Goal: Task Accomplishment & Management: Use online tool/utility

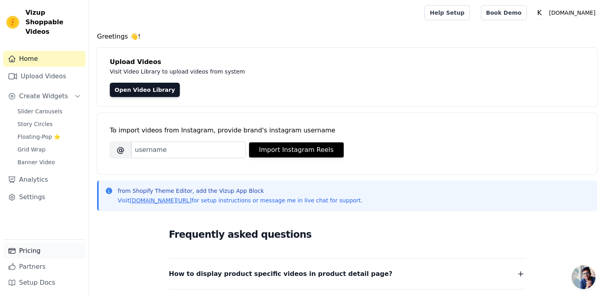
click at [37, 249] on link "Pricing" at bounding box center [44, 251] width 82 height 16
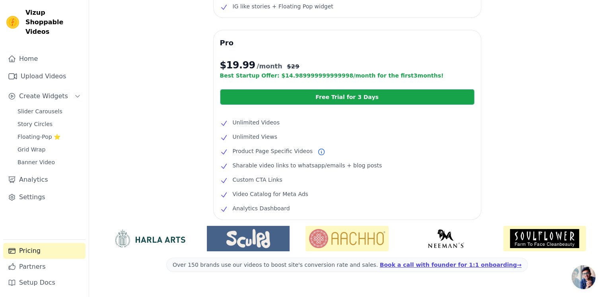
scroll to position [179, 0]
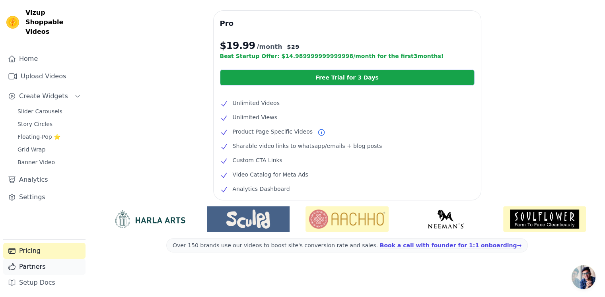
click at [40, 268] on link "Partners" at bounding box center [44, 267] width 82 height 16
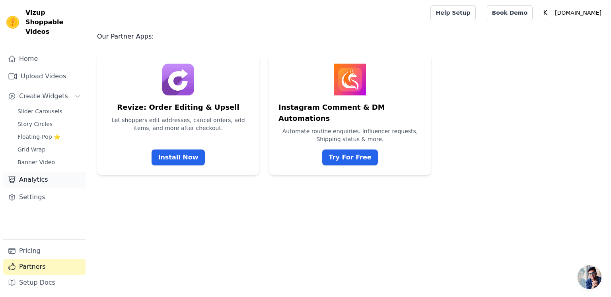
click at [34, 173] on link "Analytics" at bounding box center [44, 180] width 82 height 16
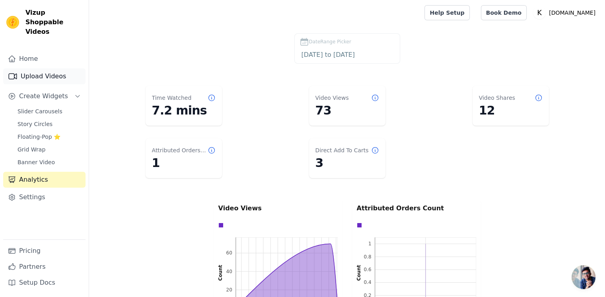
click at [49, 68] on link "Upload Videos" at bounding box center [44, 76] width 82 height 16
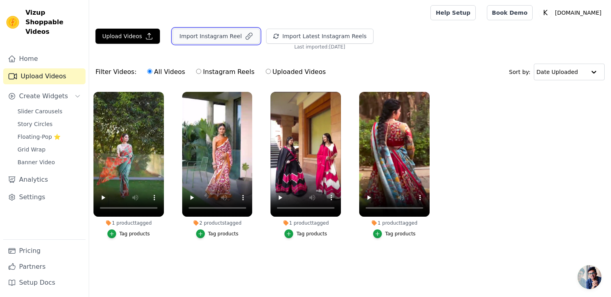
click at [218, 36] on button "Import Instagram Reel" at bounding box center [216, 36] width 87 height 15
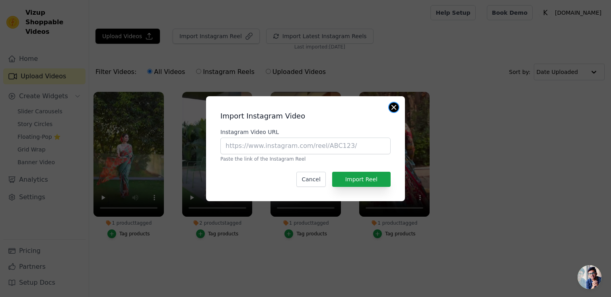
click at [394, 108] on button "Close modal" at bounding box center [394, 108] width 10 height 10
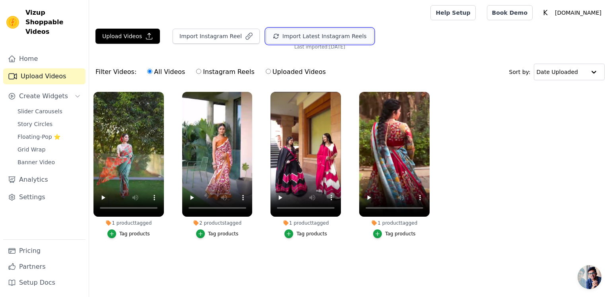
click at [331, 38] on button "Import Latest Instagram Reels" at bounding box center [319, 36] width 107 height 15
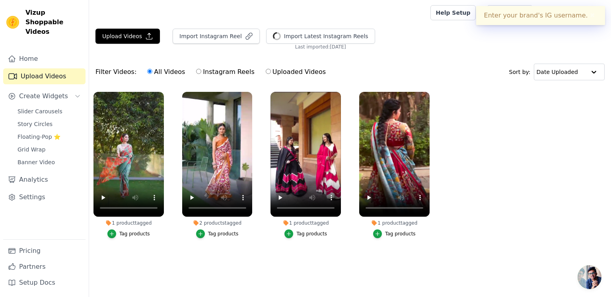
click at [588, 16] on button "✖" at bounding box center [592, 16] width 9 height 10
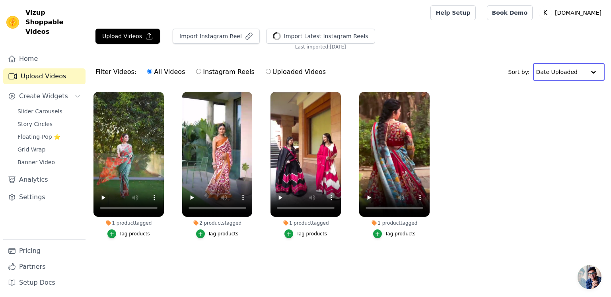
click at [579, 77] on input "text" at bounding box center [560, 72] width 49 height 16
click at [574, 107] on div "Video Duration" at bounding box center [566, 106] width 67 height 10
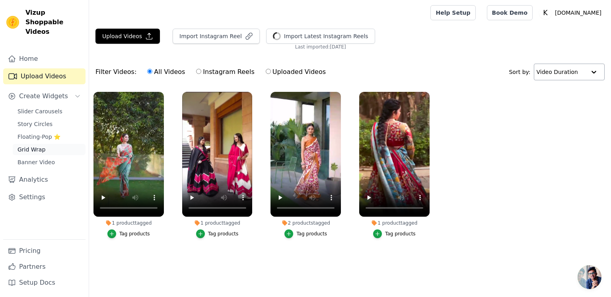
click at [40, 145] on span "Grid Wrap" at bounding box center [31, 149] width 28 height 8
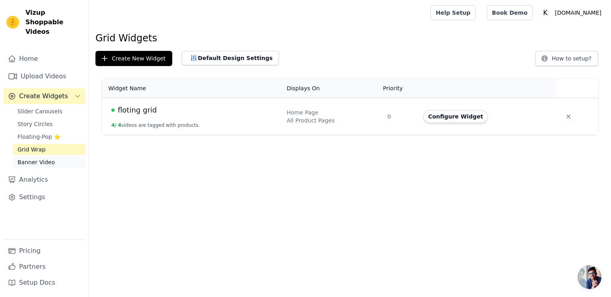
click at [41, 158] on span "Banner Video" at bounding box center [35, 162] width 37 height 8
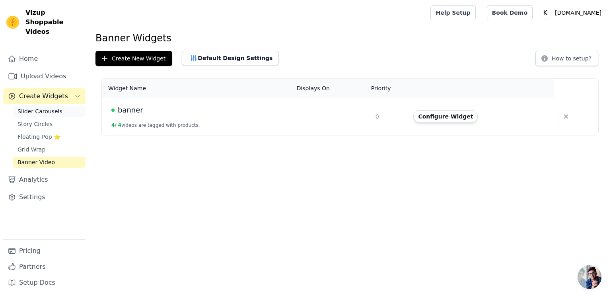
click at [50, 107] on span "Slider Carousels" at bounding box center [39, 111] width 45 height 8
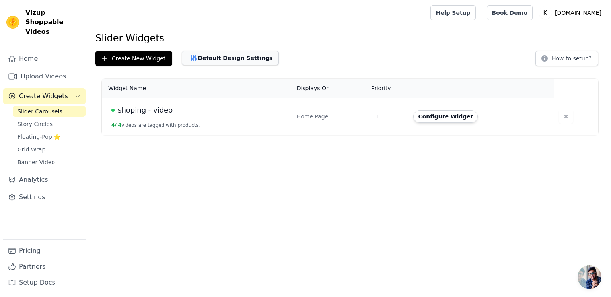
click at [242, 60] on button "Default Design Settings" at bounding box center [230, 58] width 97 height 14
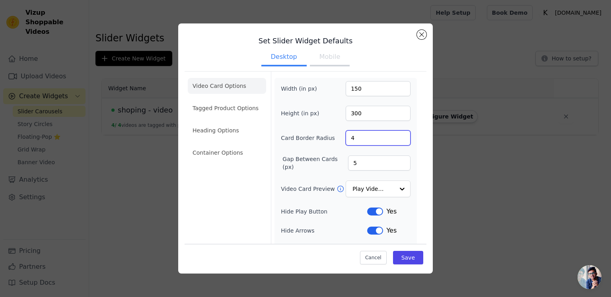
drag, startPoint x: 365, startPoint y: 138, endPoint x: 323, endPoint y: 136, distance: 42.6
click at [323, 136] on div "Card Border Radius 4" at bounding box center [346, 137] width 130 height 15
type input "10"
click at [380, 189] on input "Video Card Preview" at bounding box center [373, 189] width 41 height 16
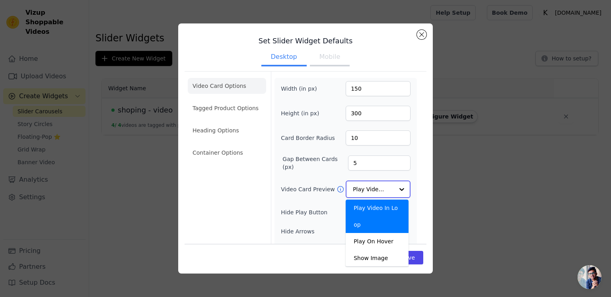
click at [380, 189] on input "Video Card Preview" at bounding box center [373, 189] width 41 height 16
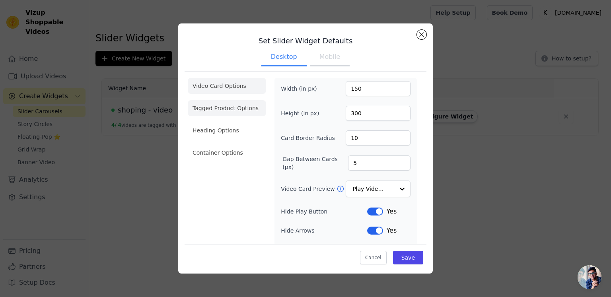
click at [238, 145] on li "Tagged Product Options" at bounding box center [227, 153] width 78 height 16
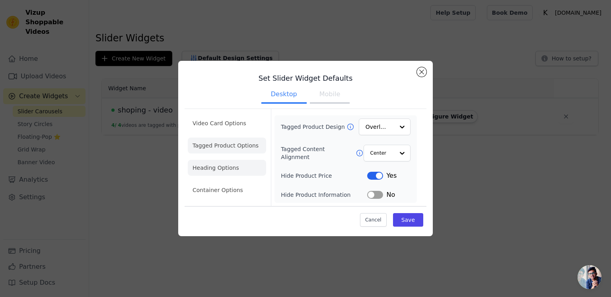
click at [232, 172] on li "Heading Options" at bounding box center [227, 168] width 78 height 16
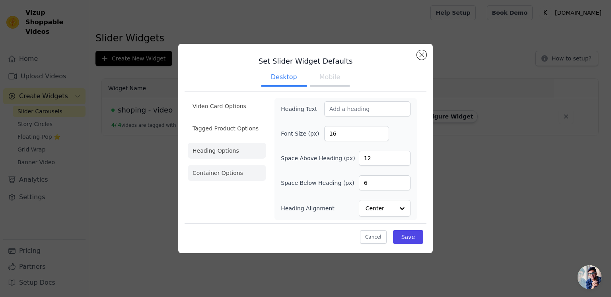
click at [237, 177] on li "Container Options" at bounding box center [227, 173] width 78 height 16
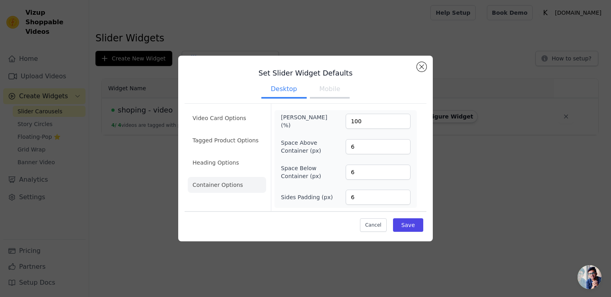
click at [328, 90] on button "Mobile" at bounding box center [330, 89] width 40 height 17
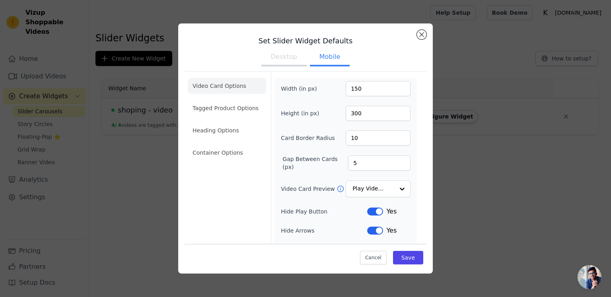
click at [288, 56] on button "Desktop" at bounding box center [283, 57] width 45 height 17
click at [321, 59] on button "Mobile" at bounding box center [330, 57] width 40 height 17
drag, startPoint x: 359, startPoint y: 88, endPoint x: 345, endPoint y: 88, distance: 14.3
click at [345, 88] on input "150" at bounding box center [377, 88] width 65 height 15
type input "125"
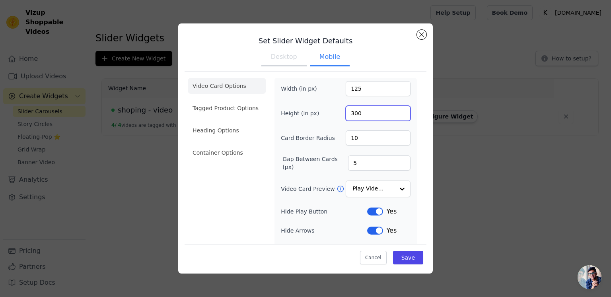
drag, startPoint x: 358, startPoint y: 112, endPoint x: 322, endPoint y: 114, distance: 35.9
click at [322, 114] on div "Height (in px) 300" at bounding box center [346, 113] width 130 height 15
type input "250"
click at [405, 254] on button "Save" at bounding box center [408, 257] width 30 height 14
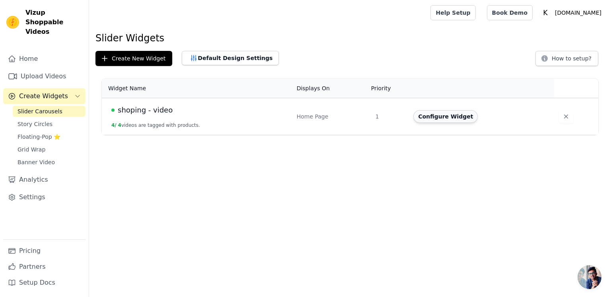
click at [441, 115] on button "Configure Widget" at bounding box center [445, 116] width 64 height 13
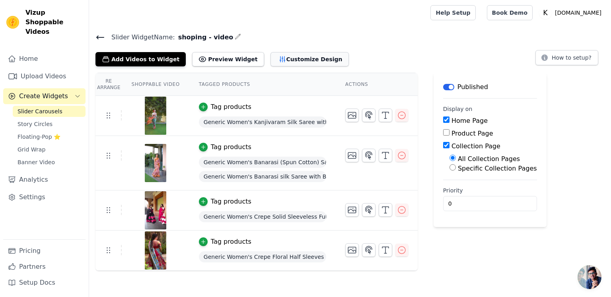
click at [270, 61] on button "Customize Design" at bounding box center [309, 59] width 78 height 14
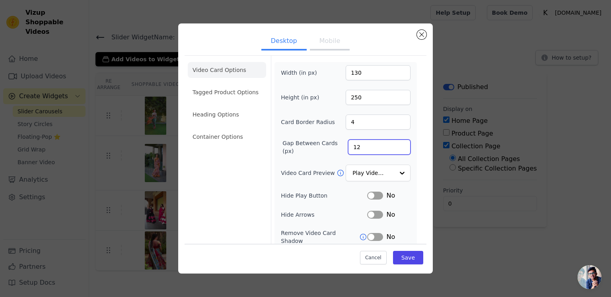
drag, startPoint x: 358, startPoint y: 149, endPoint x: 340, endPoint y: 148, distance: 18.3
click at [340, 148] on div "Gap Between Cards (px) 12" at bounding box center [346, 147] width 130 height 16
type input "2"
click at [409, 257] on button "Save" at bounding box center [408, 257] width 30 height 14
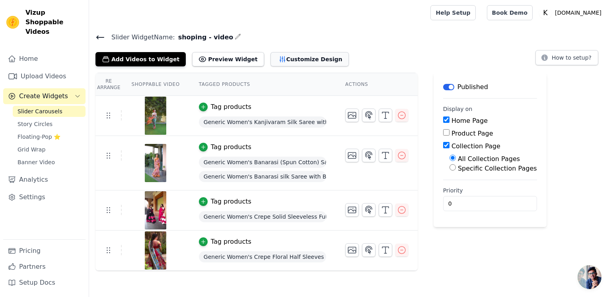
click at [278, 60] on icon "button" at bounding box center [282, 59] width 8 height 8
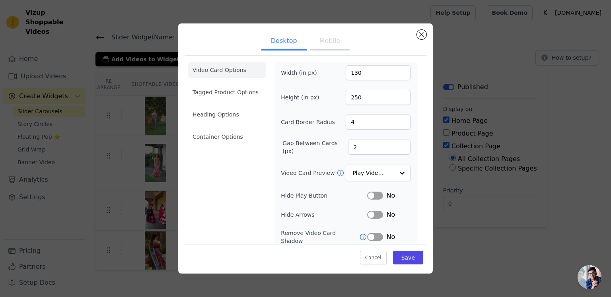
click at [324, 44] on button "Mobile" at bounding box center [330, 41] width 40 height 17
click at [282, 40] on button "Desktop" at bounding box center [283, 41] width 45 height 17
drag, startPoint x: 362, startPoint y: 73, endPoint x: 320, endPoint y: 73, distance: 41.3
click at [320, 73] on div "Width (in px) 130" at bounding box center [346, 72] width 130 height 15
type input "125"
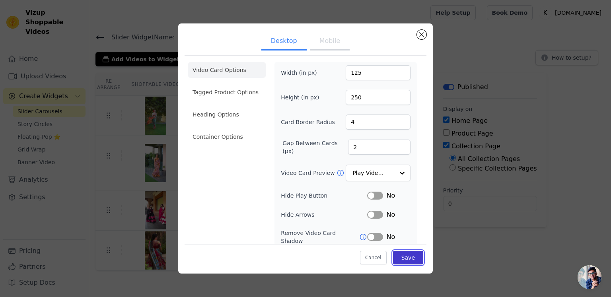
click at [405, 258] on button "Save" at bounding box center [408, 257] width 30 height 14
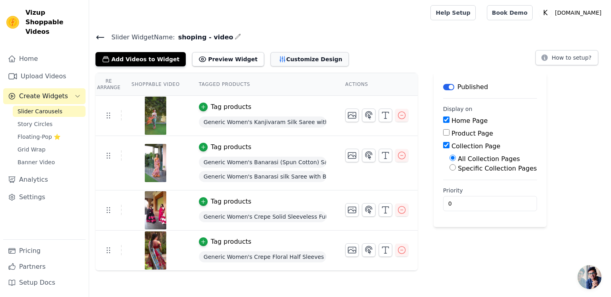
click at [293, 61] on button "Customize Design" at bounding box center [309, 59] width 78 height 14
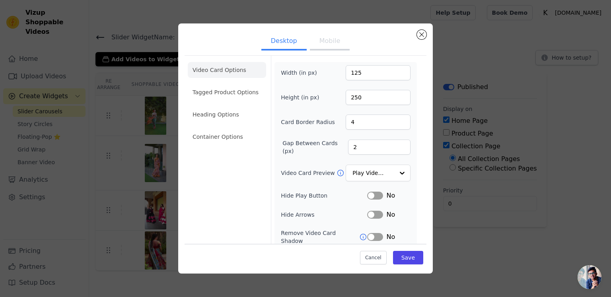
click at [322, 42] on button "Mobile" at bounding box center [330, 41] width 40 height 17
click at [294, 44] on button "Desktop" at bounding box center [283, 41] width 45 height 17
drag, startPoint x: 327, startPoint y: 42, endPoint x: 338, endPoint y: 41, distance: 11.2
click at [334, 41] on button "Mobile" at bounding box center [330, 41] width 40 height 17
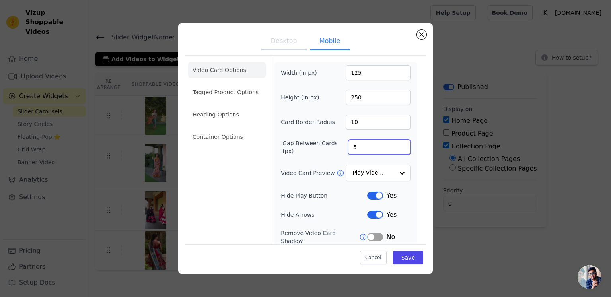
drag, startPoint x: 359, startPoint y: 150, endPoint x: 325, endPoint y: 148, distance: 33.4
click at [325, 148] on div "Gap Between Cards (px) 5" at bounding box center [346, 147] width 130 height 16
type input "2"
click at [417, 257] on div "Cancel Save" at bounding box center [305, 255] width 242 height 24
click at [401, 256] on button "Save" at bounding box center [408, 257] width 30 height 14
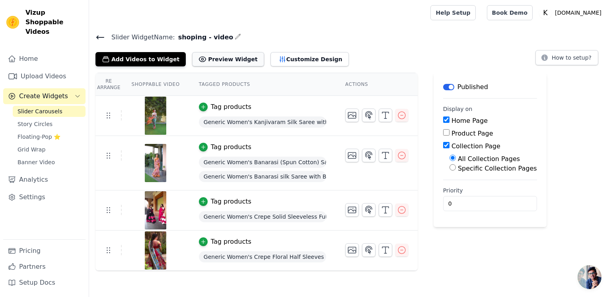
click at [211, 61] on button "Preview Widget" at bounding box center [228, 59] width 72 height 14
click at [303, 63] on button "Customize Design" at bounding box center [309, 59] width 78 height 14
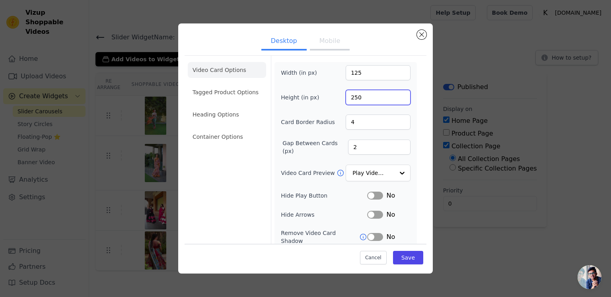
drag, startPoint x: 358, startPoint y: 97, endPoint x: 331, endPoint y: 102, distance: 27.4
click at [331, 102] on div "Height (in px) 250" at bounding box center [346, 97] width 130 height 15
type input "210"
click at [332, 43] on button "Mobile" at bounding box center [330, 41] width 40 height 17
drag, startPoint x: 362, startPoint y: 99, endPoint x: 318, endPoint y: 99, distance: 44.1
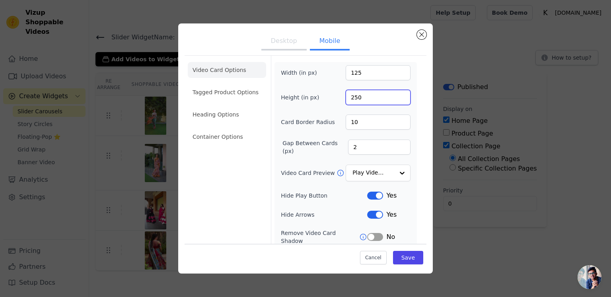
click at [318, 99] on div "Height (in px) 250" at bounding box center [346, 97] width 130 height 15
type input "210"
drag, startPoint x: 356, startPoint y: 149, endPoint x: 329, endPoint y: 153, distance: 27.4
click at [329, 153] on div "Width (in px) 125 Height (in px) 210 Card Border Radius 10 Gap Between Cards (p…" at bounding box center [346, 193] width 130 height 256
type input "5"
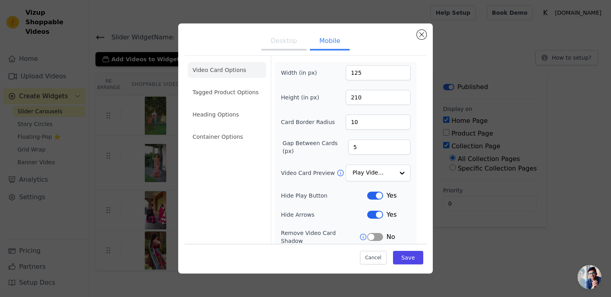
click at [280, 46] on button "Desktop" at bounding box center [283, 41] width 45 height 17
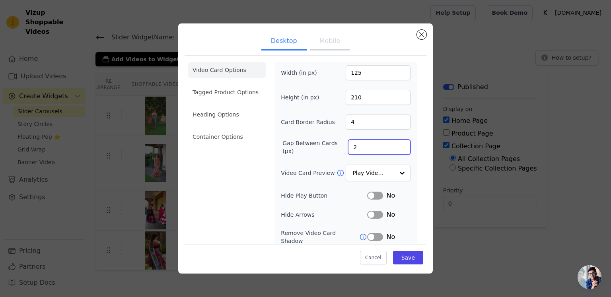
drag, startPoint x: 355, startPoint y: 147, endPoint x: 308, endPoint y: 151, distance: 47.0
click at [308, 151] on div "Gap Between Cards (px) 2" at bounding box center [346, 147] width 130 height 16
type input "5"
drag, startPoint x: 353, startPoint y: 119, endPoint x: 318, endPoint y: 128, distance: 36.3
click at [318, 128] on div "Card Border Radius 4" at bounding box center [346, 121] width 130 height 15
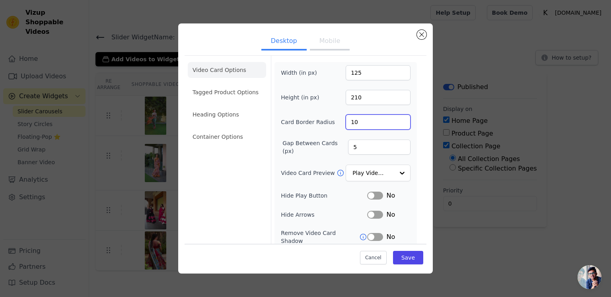
type input "10"
click at [330, 44] on button "Mobile" at bounding box center [330, 41] width 40 height 17
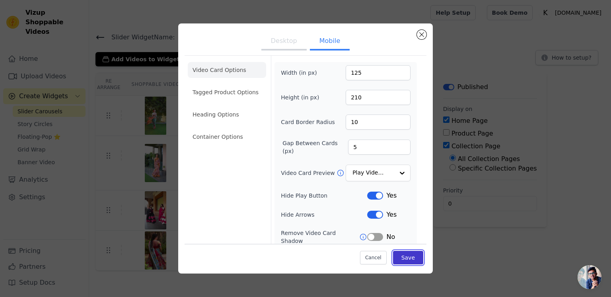
click at [407, 261] on button "Save" at bounding box center [408, 257] width 30 height 14
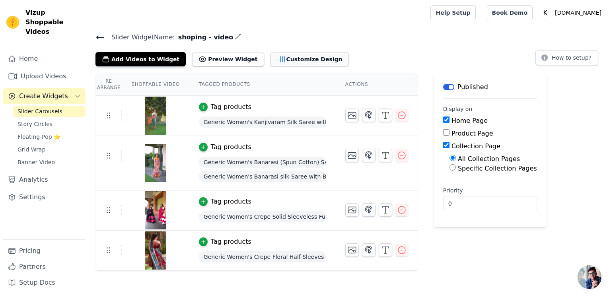
click at [283, 60] on button "Customize Design" at bounding box center [309, 59] width 78 height 14
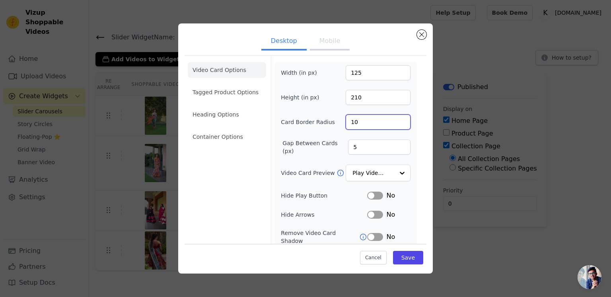
drag, startPoint x: 354, startPoint y: 121, endPoint x: 335, endPoint y: 126, distance: 19.8
click at [335, 126] on div "Card Border Radius 10" at bounding box center [346, 121] width 130 height 15
type input "2"
click at [328, 43] on button "Mobile" at bounding box center [330, 41] width 40 height 17
drag, startPoint x: 357, startPoint y: 120, endPoint x: 333, endPoint y: 121, distance: 23.9
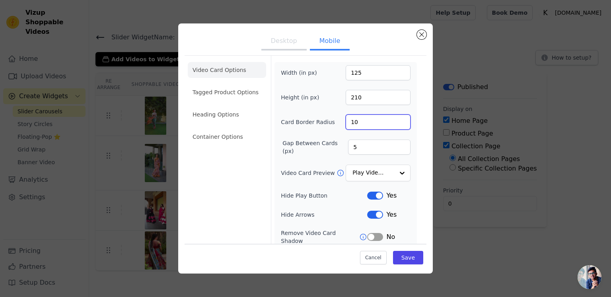
click at [333, 121] on div "Card Border Radius 10" at bounding box center [346, 121] width 130 height 15
type input "2"
click at [242, 129] on li "Tagged Product Options" at bounding box center [227, 137] width 78 height 16
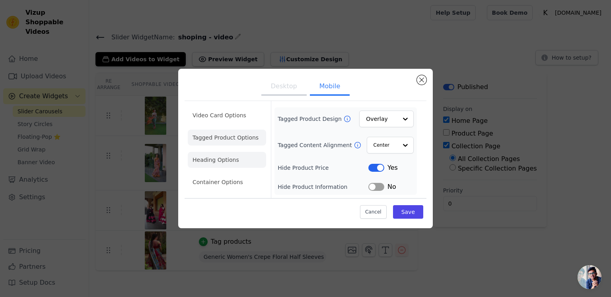
click at [224, 164] on li "Heading Options" at bounding box center [227, 160] width 78 height 16
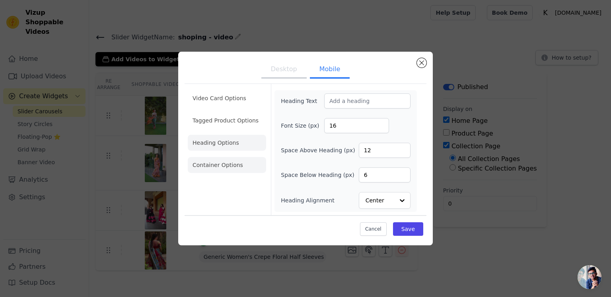
click at [220, 167] on li "Container Options" at bounding box center [227, 165] width 78 height 16
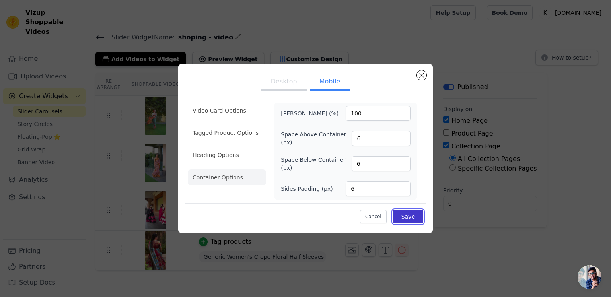
click at [417, 217] on button "Save" at bounding box center [408, 217] width 30 height 14
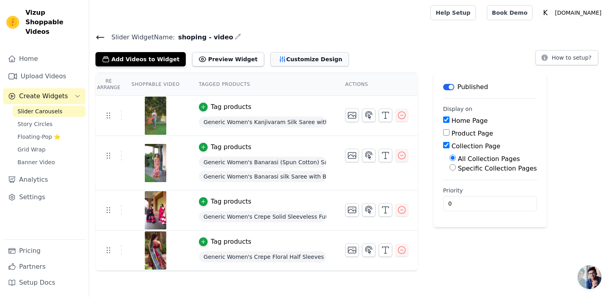
click at [293, 62] on button "Customize Design" at bounding box center [309, 59] width 78 height 14
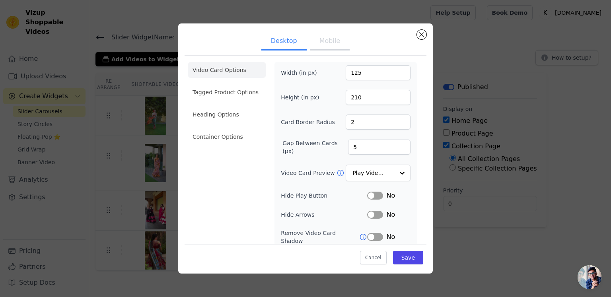
click at [324, 47] on button "Mobile" at bounding box center [330, 41] width 40 height 17
click at [288, 41] on button "Desktop" at bounding box center [283, 41] width 45 height 17
click at [244, 74] on li "Video Card Options" at bounding box center [227, 70] width 78 height 16
drag, startPoint x: 362, startPoint y: 72, endPoint x: 350, endPoint y: 75, distance: 12.5
click at [350, 75] on input "125" at bounding box center [377, 72] width 65 height 15
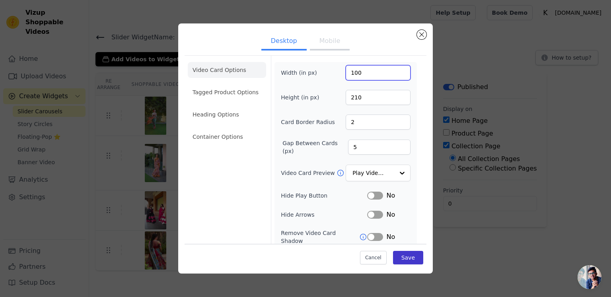
type input "100"
click at [407, 261] on button "Save" at bounding box center [408, 257] width 30 height 14
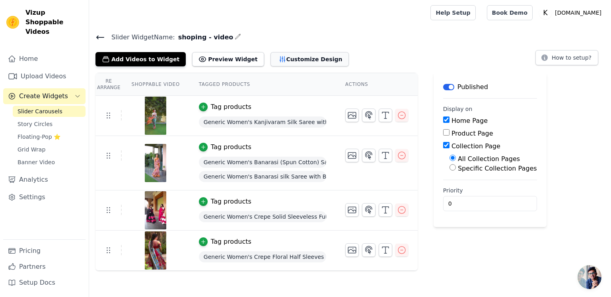
click at [293, 61] on button "Customize Design" at bounding box center [309, 59] width 78 height 14
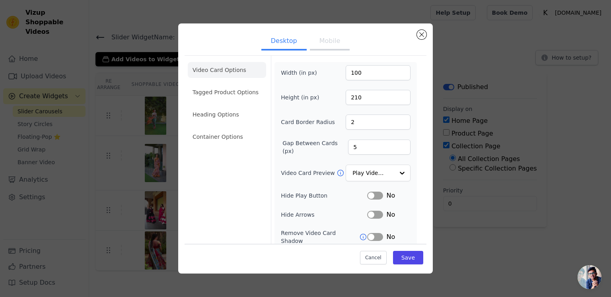
click at [329, 45] on button "Mobile" at bounding box center [330, 41] width 40 height 17
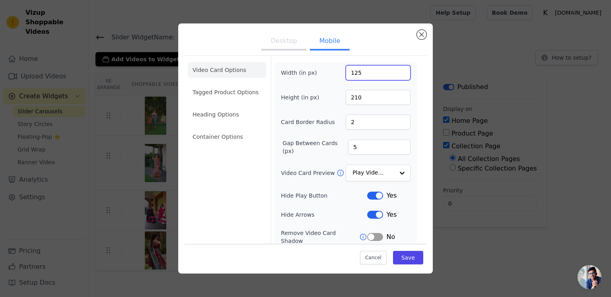
drag, startPoint x: 357, startPoint y: 74, endPoint x: 326, endPoint y: 80, distance: 31.6
click at [326, 80] on div "Width (in px) 125" at bounding box center [346, 72] width 130 height 15
type input "100"
click at [389, 49] on ul "Desktop Mobile" at bounding box center [305, 42] width 242 height 24
click at [240, 129] on li "Tagged Product Options" at bounding box center [227, 137] width 78 height 16
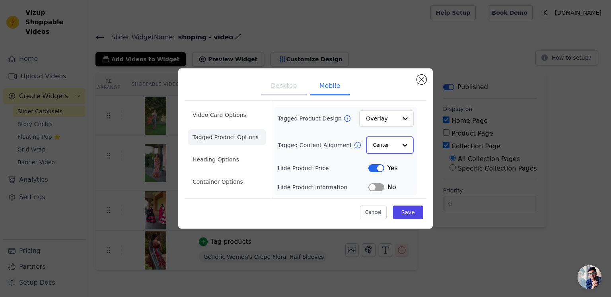
click at [394, 147] on input "Tagged Content Alignment" at bounding box center [385, 145] width 24 height 16
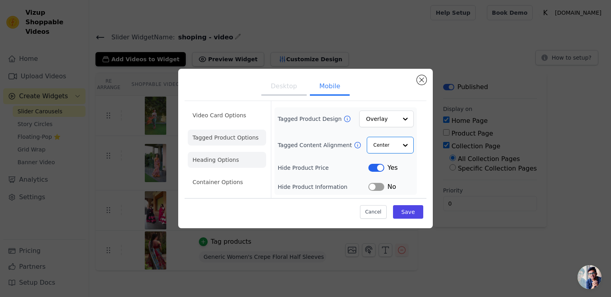
click at [240, 163] on li "Heading Options" at bounding box center [227, 160] width 78 height 16
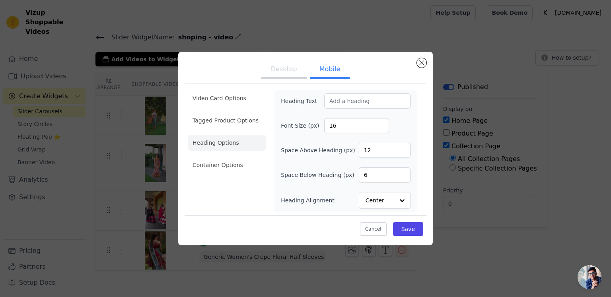
click at [241, 138] on li "Heading Options" at bounding box center [227, 143] width 78 height 16
click at [229, 167] on li "Container Options" at bounding box center [227, 165] width 78 height 16
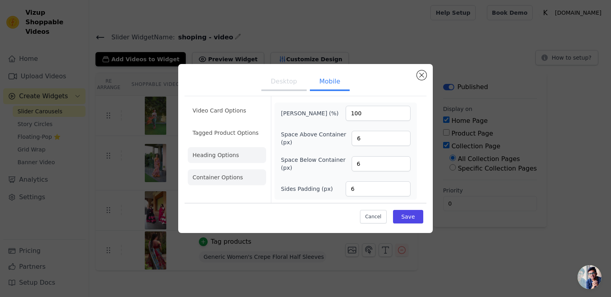
click at [227, 158] on li "Heading Options" at bounding box center [227, 155] width 78 height 16
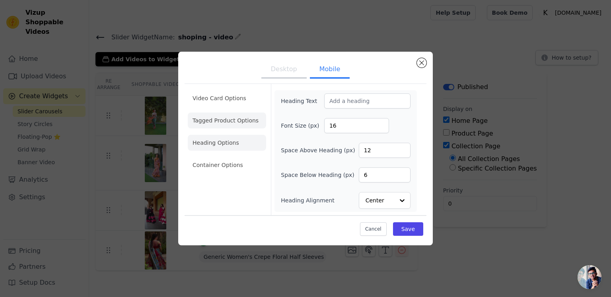
click at [242, 157] on li "Tagged Product Options" at bounding box center [227, 165] width 78 height 16
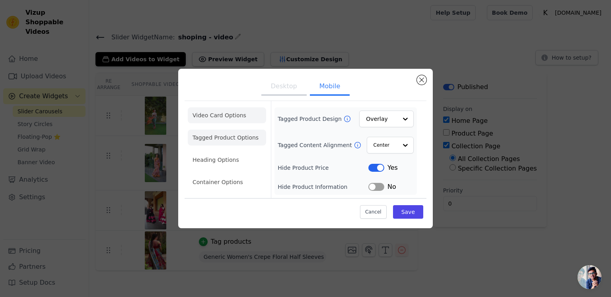
click at [244, 130] on li "Video Card Options" at bounding box center [227, 138] width 78 height 16
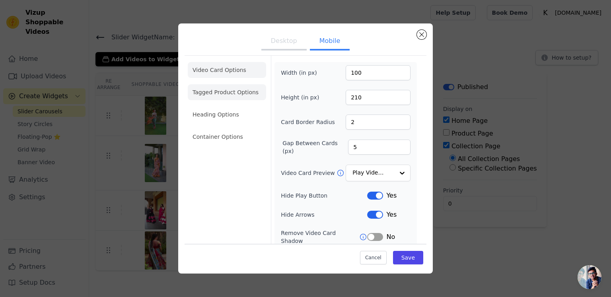
click at [241, 129] on li "Tagged Product Options" at bounding box center [227, 137] width 78 height 16
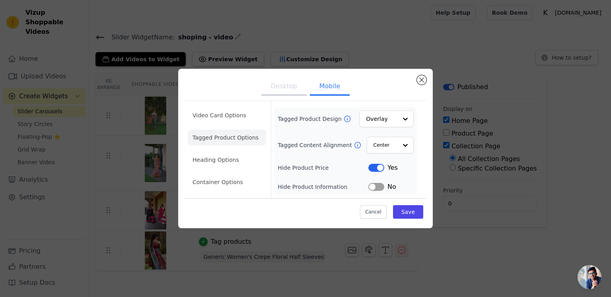
click at [294, 89] on button "Desktop" at bounding box center [283, 86] width 45 height 17
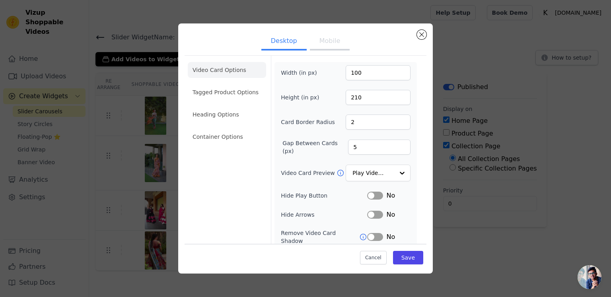
click at [372, 194] on button "Label" at bounding box center [375, 196] width 16 height 8
click at [374, 215] on button "Label" at bounding box center [375, 215] width 16 height 8
click at [240, 129] on li "Tagged Product Options" at bounding box center [227, 137] width 78 height 16
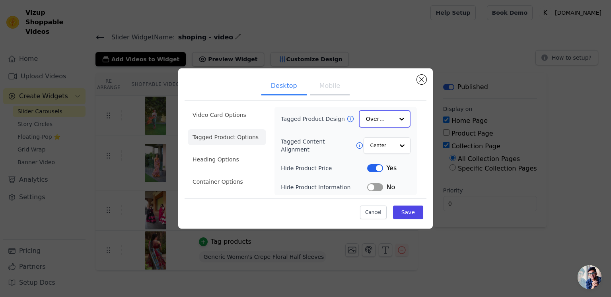
click at [385, 120] on input "Tagged Product Design" at bounding box center [380, 119] width 28 height 16
click at [378, 141] on div "Card" at bounding box center [385, 137] width 52 height 17
click at [396, 151] on div at bounding box center [402, 145] width 16 height 16
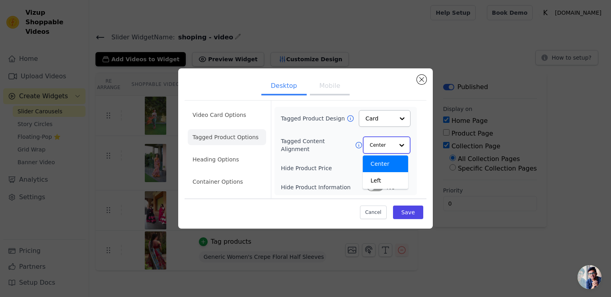
click at [396, 151] on div at bounding box center [402, 145] width 16 height 16
click at [532, 270] on div "Desktop Mobile Video Card Options Tagged Product Options Heading Options Contai…" at bounding box center [305, 148] width 611 height 297
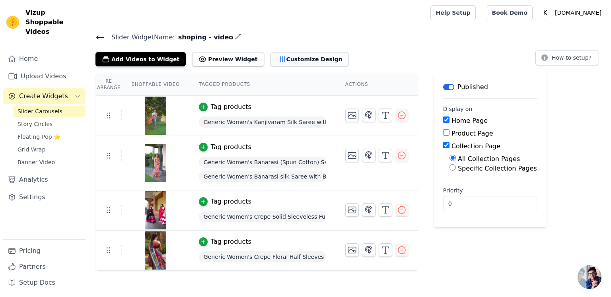
click at [297, 59] on button "Customize Design" at bounding box center [309, 59] width 78 height 14
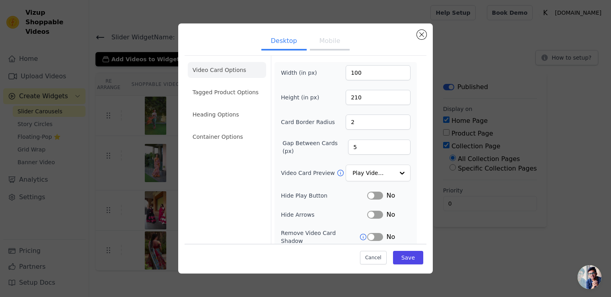
click at [322, 43] on button "Mobile" at bounding box center [330, 41] width 40 height 17
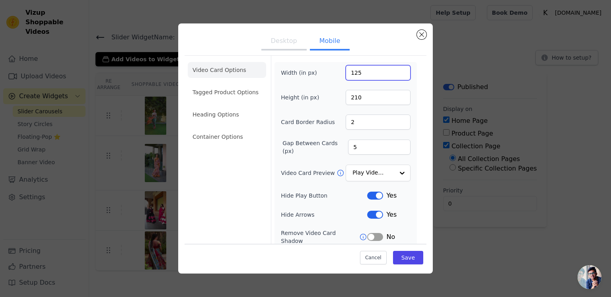
click at [358, 75] on input "125" at bounding box center [377, 72] width 65 height 15
type input "100"
click at [235, 129] on li "Tagged Product Options" at bounding box center [227, 137] width 78 height 16
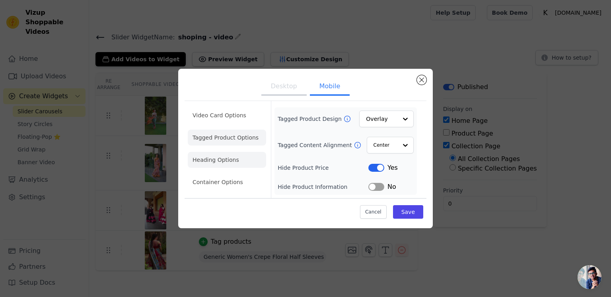
click at [229, 163] on li "Heading Options" at bounding box center [227, 160] width 78 height 16
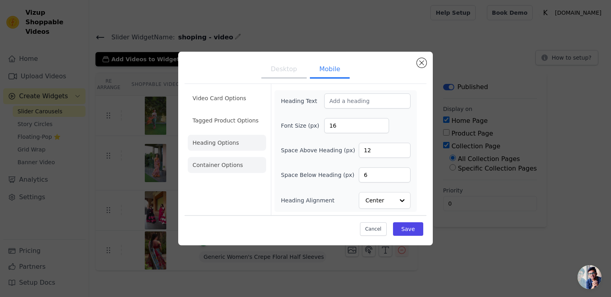
click at [220, 168] on li "Container Options" at bounding box center [227, 165] width 78 height 16
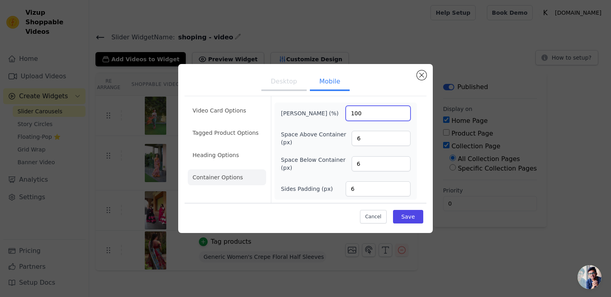
drag, startPoint x: 367, startPoint y: 113, endPoint x: 315, endPoint y: 116, distance: 52.6
click at [315, 116] on div "Max Width (%) 100" at bounding box center [346, 113] width 130 height 15
type input "1"
click at [406, 216] on button "Save" at bounding box center [408, 217] width 30 height 14
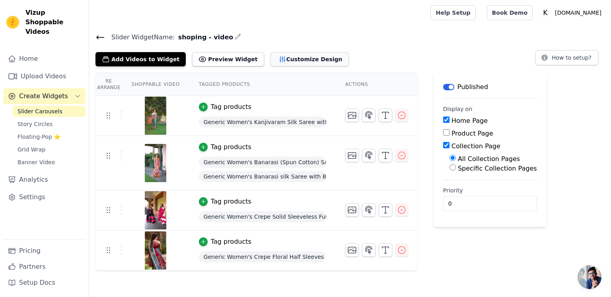
click at [294, 54] on button "Customize Design" at bounding box center [309, 59] width 78 height 14
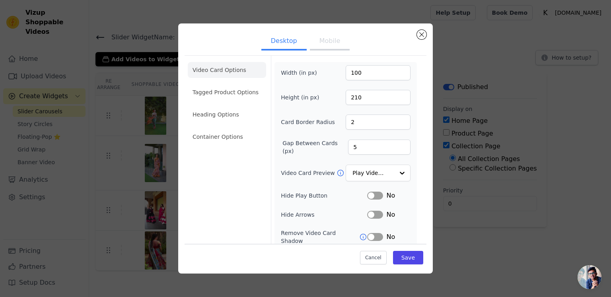
click at [327, 42] on button "Mobile" at bounding box center [330, 41] width 40 height 17
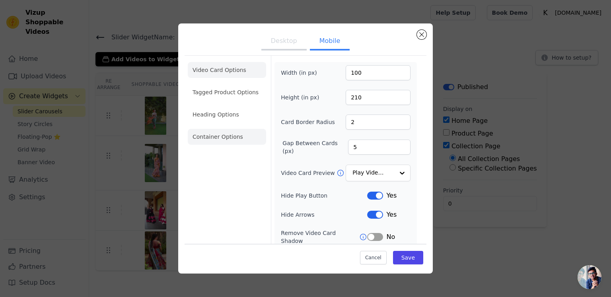
click at [231, 139] on li "Container Options" at bounding box center [227, 137] width 78 height 16
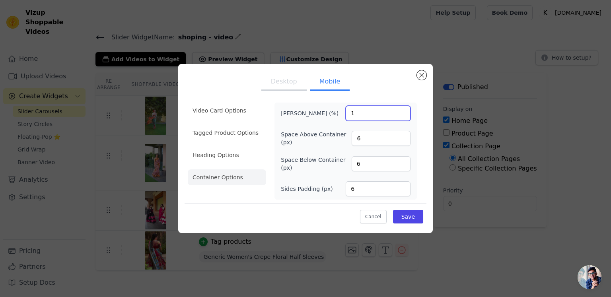
click at [357, 116] on input "1" at bounding box center [377, 113] width 65 height 15
type input "100"
click at [419, 217] on button "Save" at bounding box center [408, 217] width 30 height 14
